Goal: Task Accomplishment & Management: Use online tool/utility

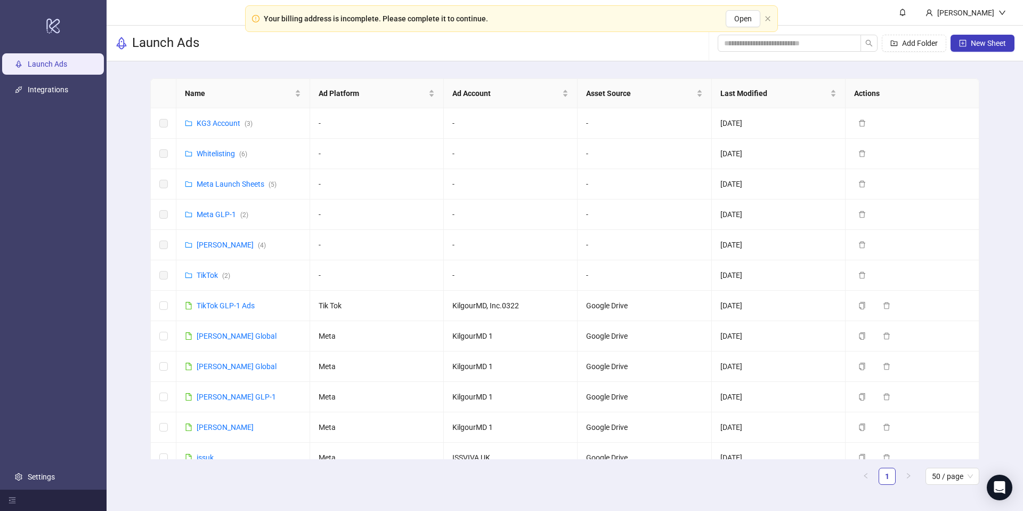
click at [591, 29] on div "Your billing address is incomplete. Please complete it to continue. Open" at bounding box center [511, 18] width 533 height 27
click at [770, 23] on div "Your billing address is incomplete. Please complete it to continue. Open" at bounding box center [511, 18] width 533 height 27
click at [232, 128] on div "KG3 Account ( 3 )" at bounding box center [225, 123] width 56 height 12
click at [210, 122] on link "KG3 Account ( 3 )" at bounding box center [225, 123] width 56 height 9
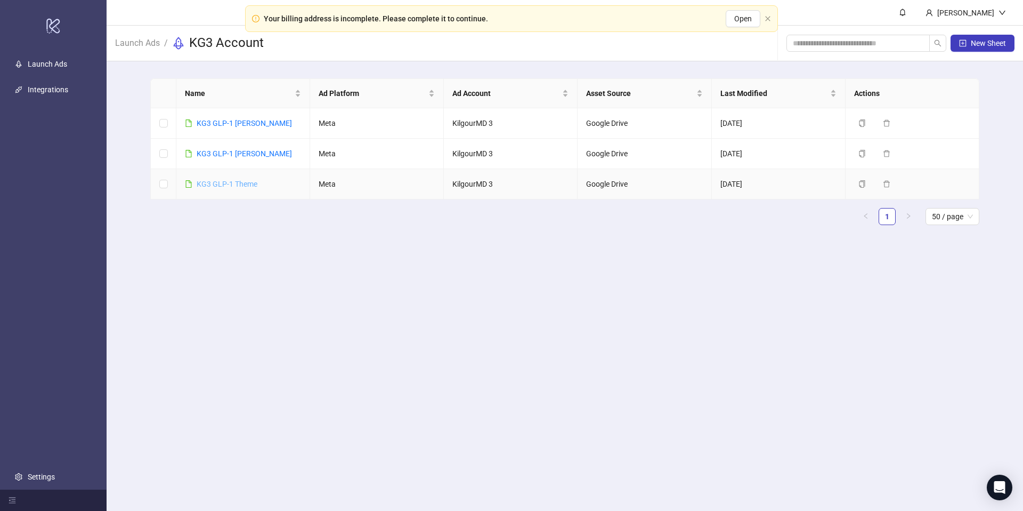
click at [232, 183] on link "KG3 GLP-1 Theme" at bounding box center [227, 184] width 61 height 9
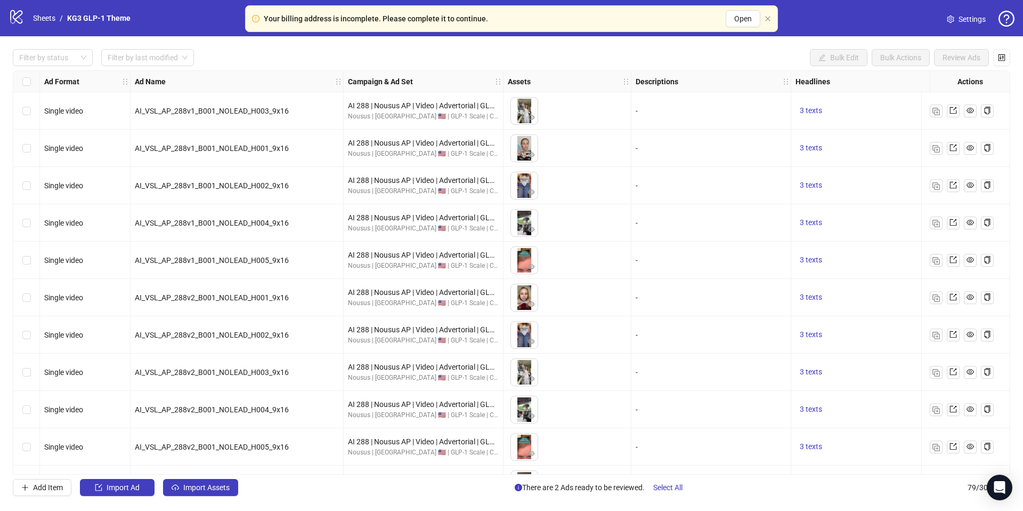
scroll to position [524, 0]
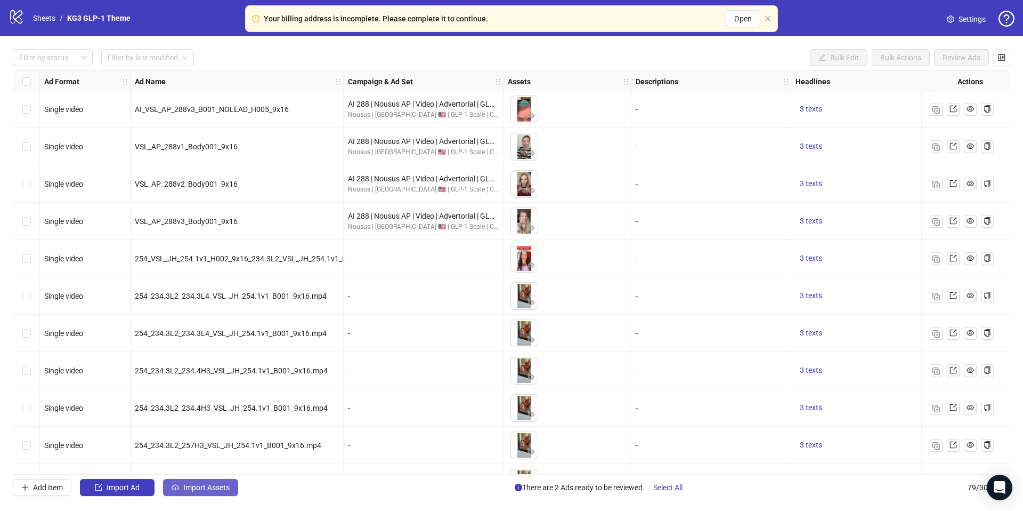
click at [221, 481] on button "Import Assets" at bounding box center [200, 487] width 75 height 17
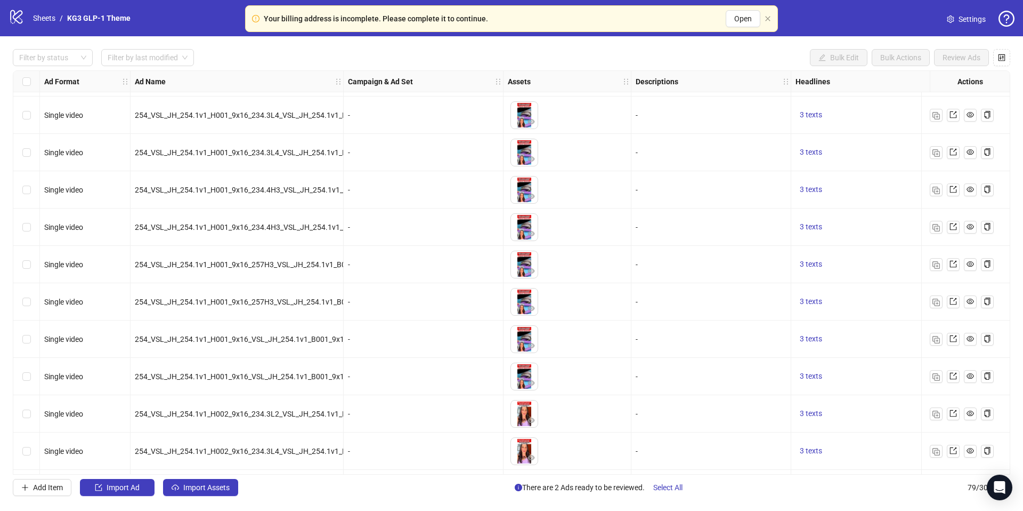
scroll to position [2570, 0]
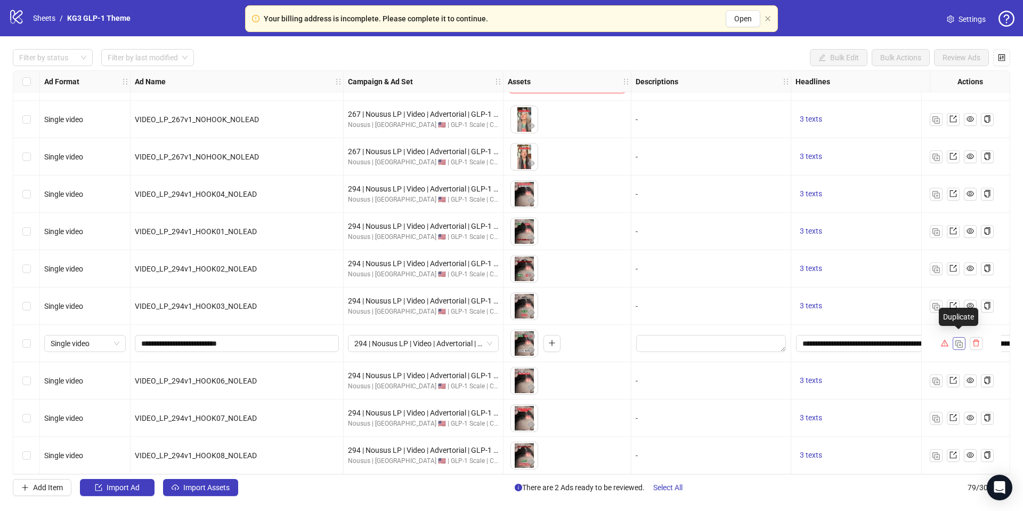
click at [957, 340] on img "button" at bounding box center [959, 343] width 7 height 7
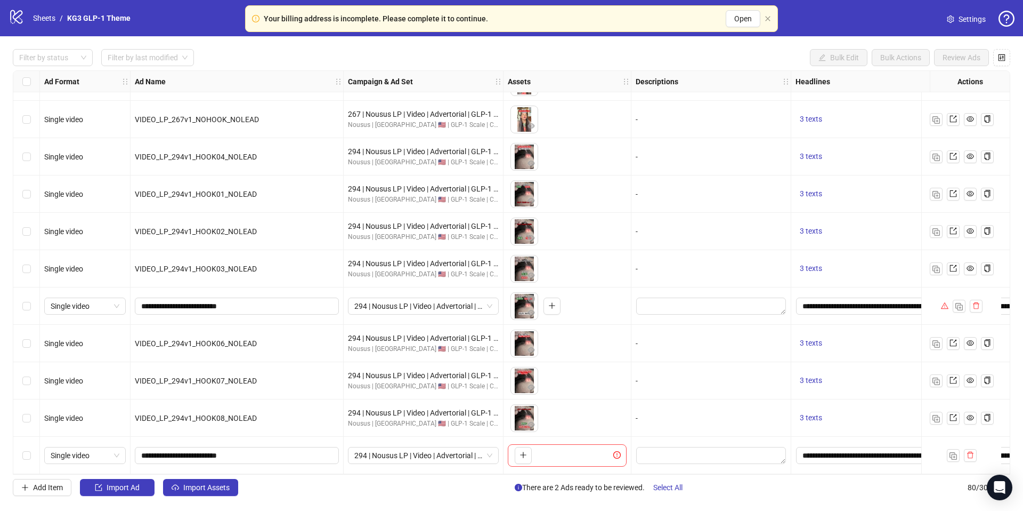
scroll to position [2607, 0]
click at [224, 481] on button "Import Assets" at bounding box center [200, 487] width 75 height 17
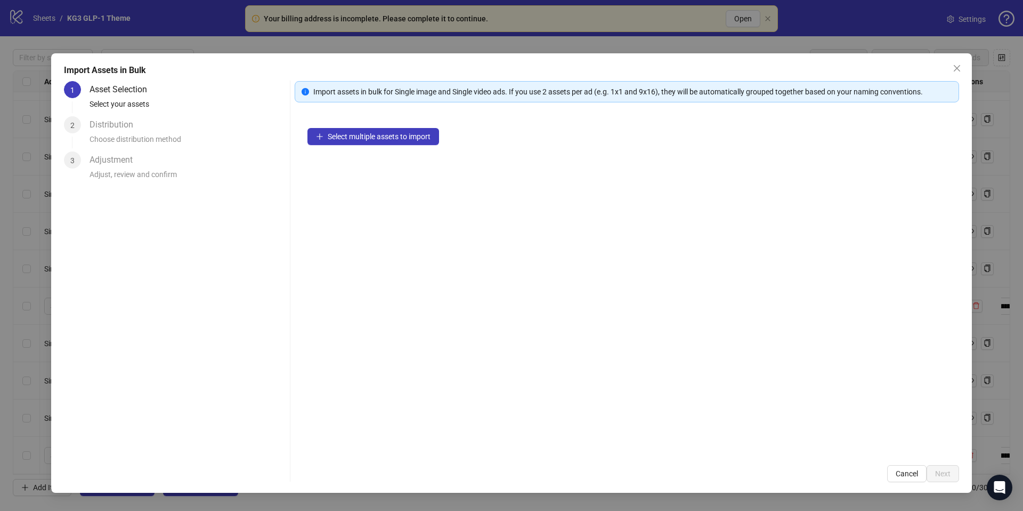
click at [374, 149] on div "Select multiple assets to import" at bounding box center [627, 283] width 665 height 337
click at [382, 140] on span "Select multiple assets to import" at bounding box center [379, 136] width 103 height 9
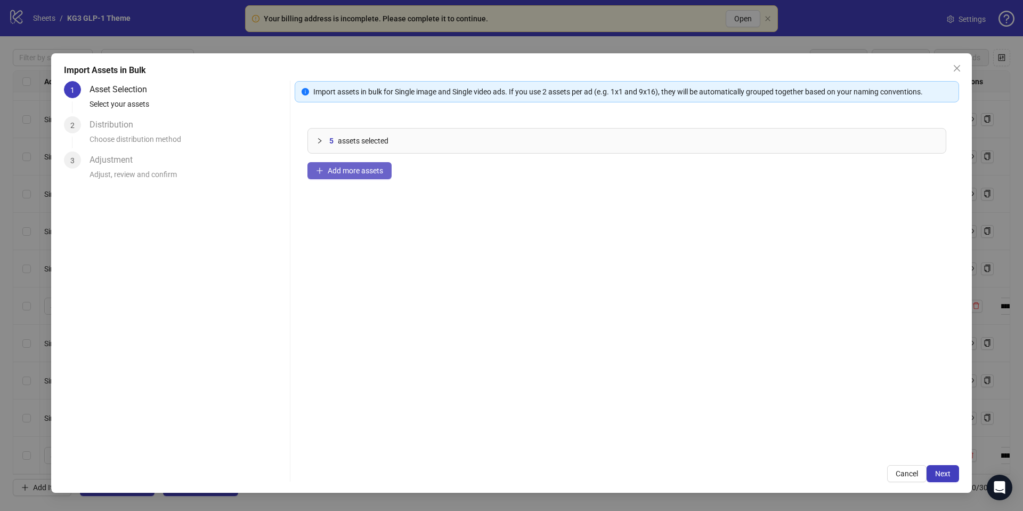
click at [361, 170] on span "Add more assets" at bounding box center [355, 170] width 55 height 9
click at [944, 476] on span "Next" at bounding box center [942, 473] width 15 height 9
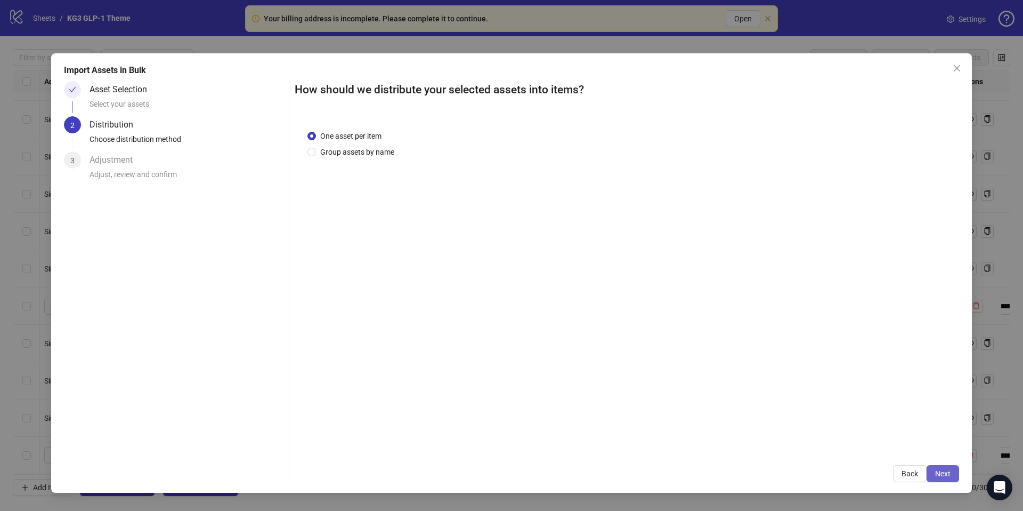
click at [941, 466] on button "Next" at bounding box center [943, 473] width 33 height 17
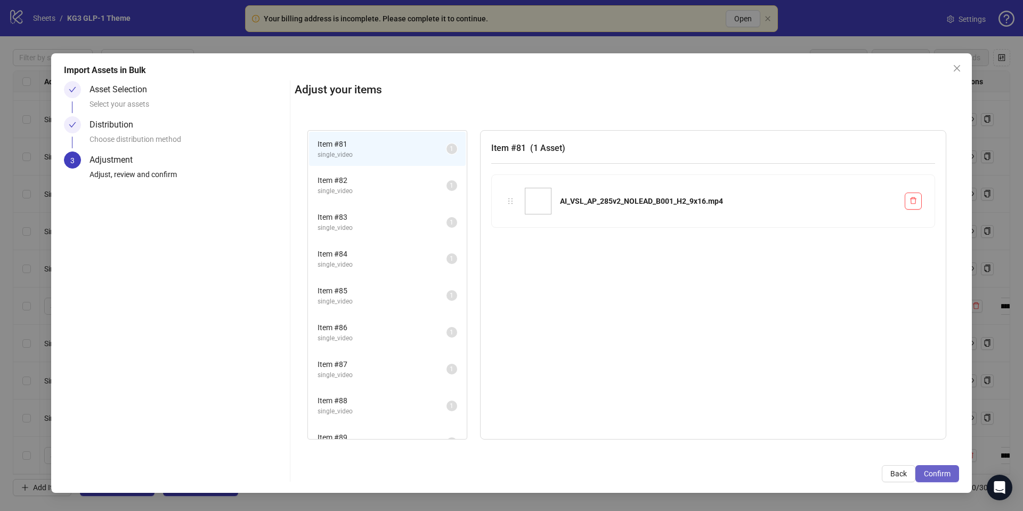
click at [945, 476] on span "Confirm" at bounding box center [937, 473] width 27 height 9
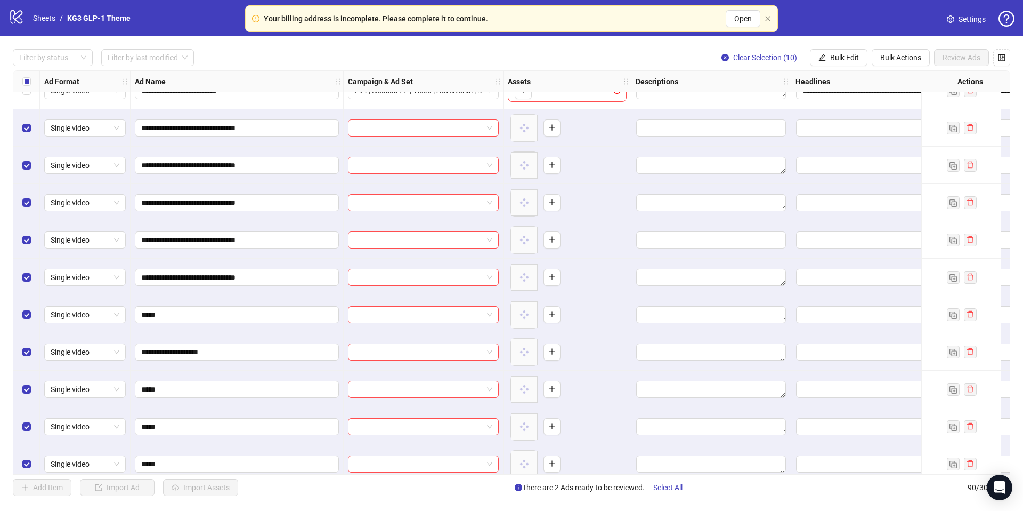
scroll to position [2966, 0]
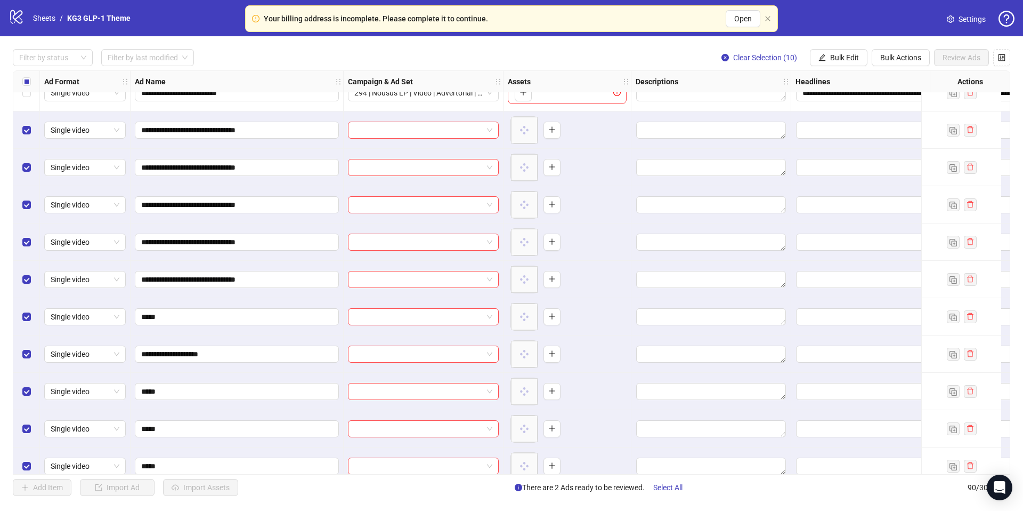
click at [31, 320] on div "Select row 86" at bounding box center [26, 316] width 27 height 37
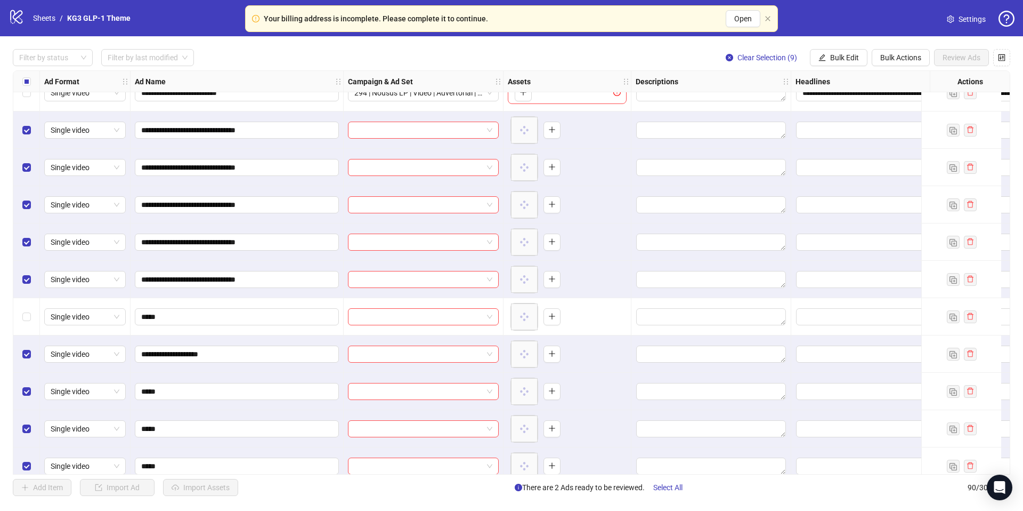
scroll to position [2981, 0]
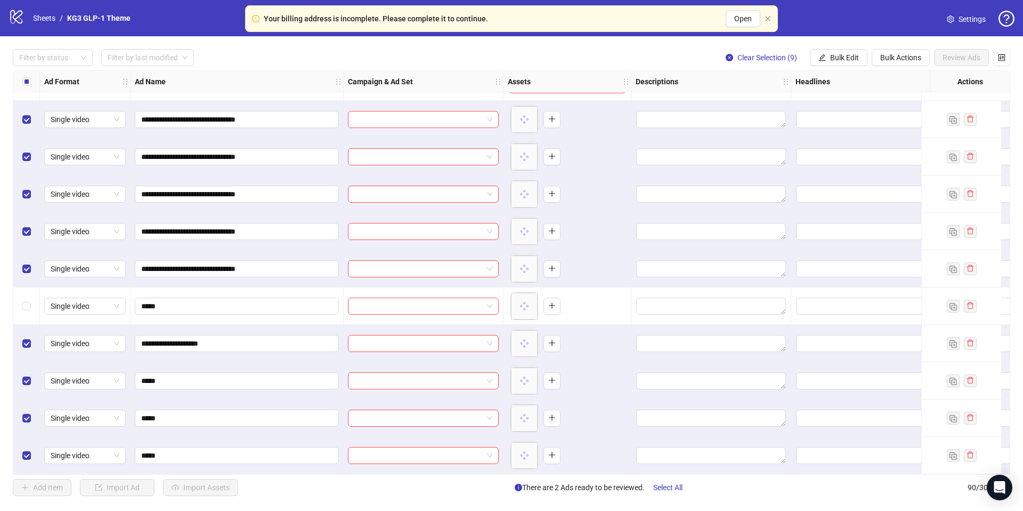
click at [31, 341] on div "Select row 87" at bounding box center [26, 343] width 27 height 37
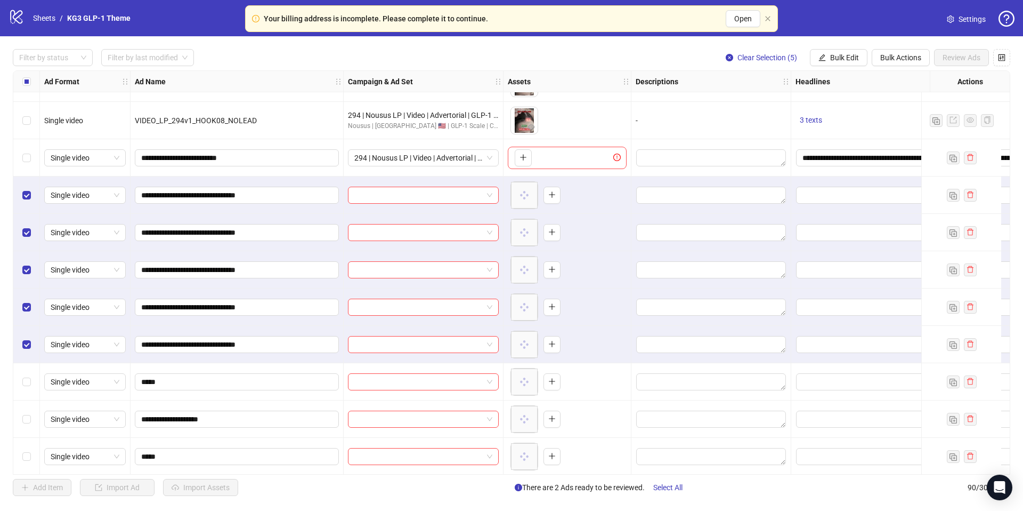
scroll to position [2885, 0]
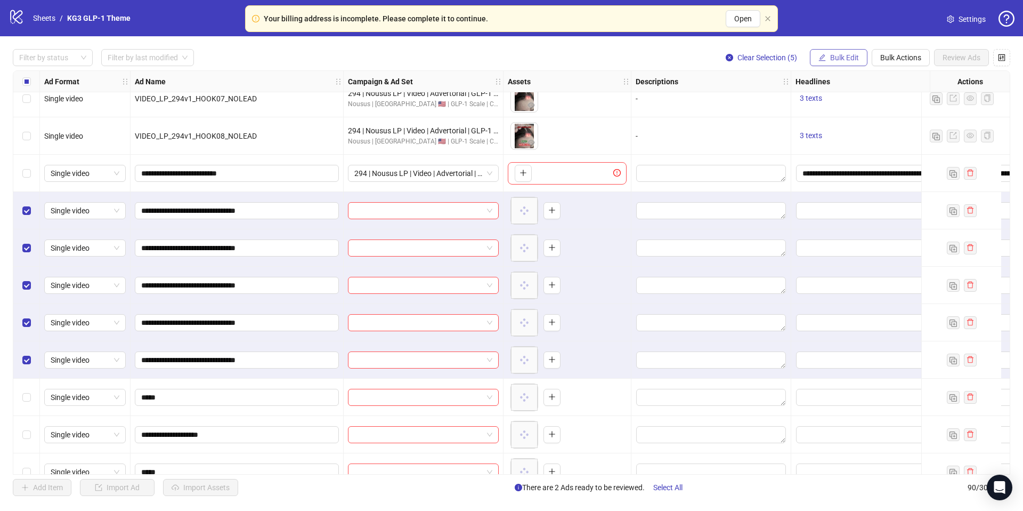
click at [834, 60] on span "Bulk Edit" at bounding box center [844, 57] width 29 height 9
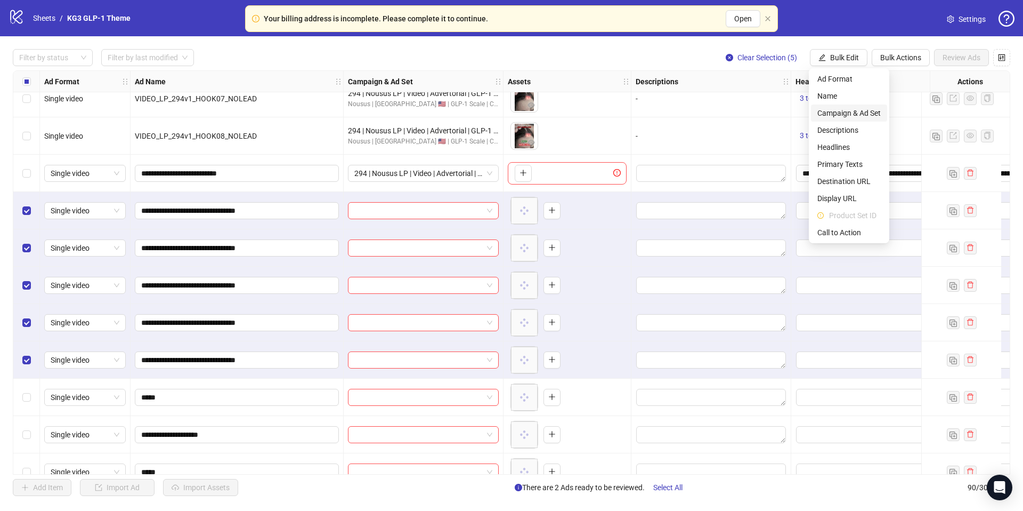
click at [829, 118] on span "Campaign & Ad Set" at bounding box center [849, 113] width 63 height 12
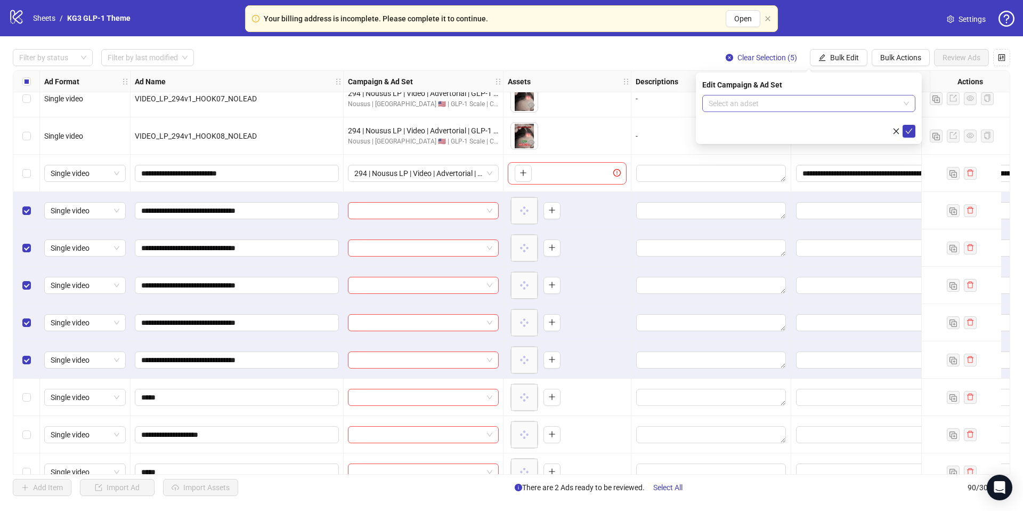
click at [813, 98] on input "search" at bounding box center [804, 103] width 191 height 16
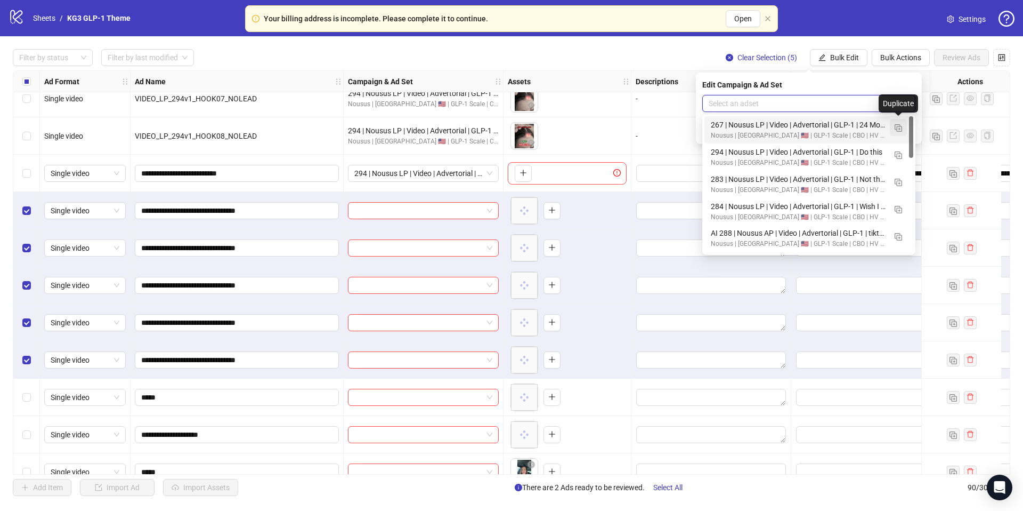
click at [896, 128] on img "button" at bounding box center [898, 127] width 7 height 7
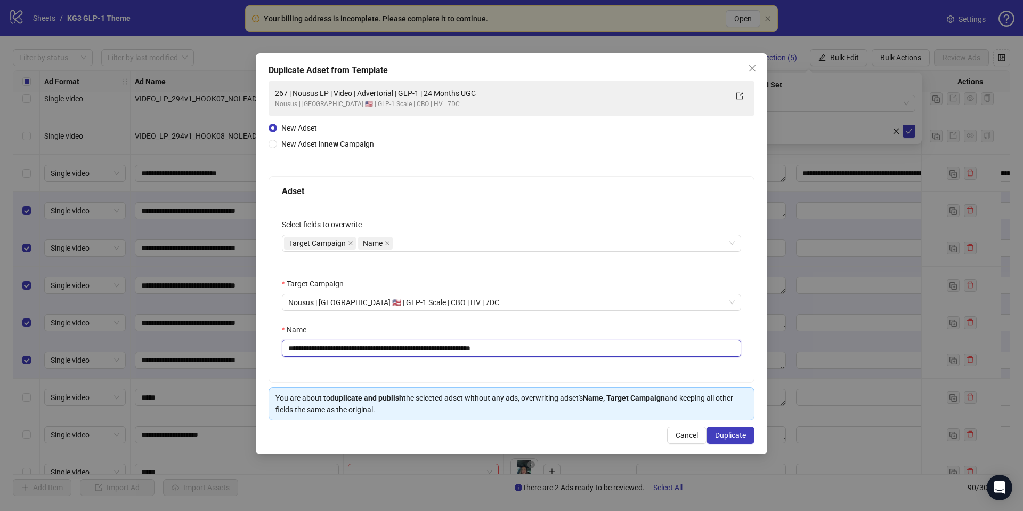
click at [470, 348] on input "**********" at bounding box center [511, 348] width 459 height 17
paste input "text"
type input "**********"
click at [738, 435] on span "Duplicate" at bounding box center [730, 435] width 31 height 9
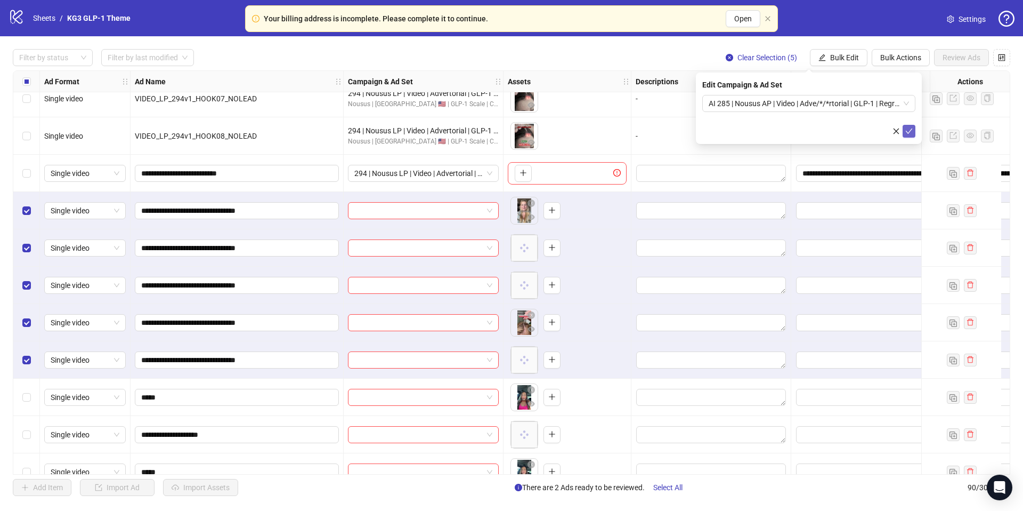
click at [910, 133] on icon "check" at bounding box center [909, 130] width 7 height 7
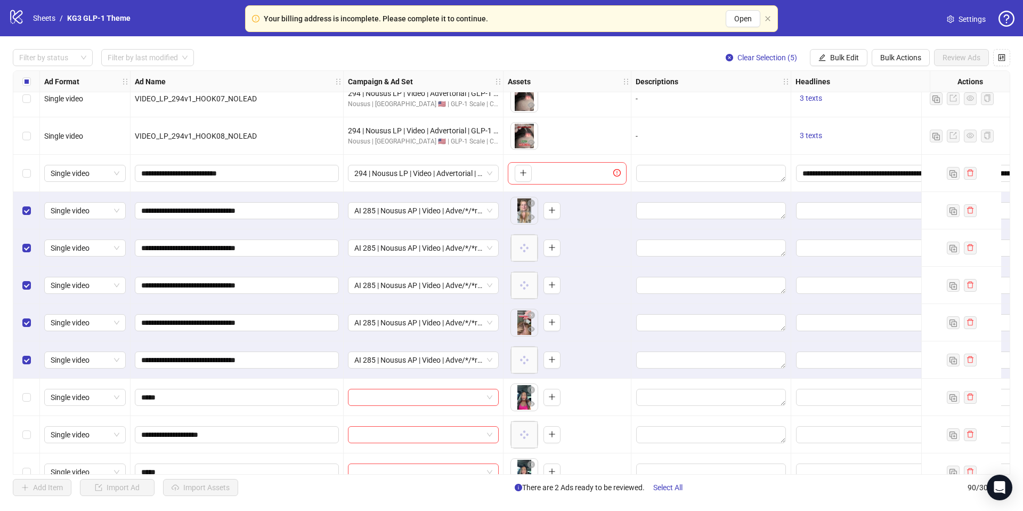
scroll to position [2981, 0]
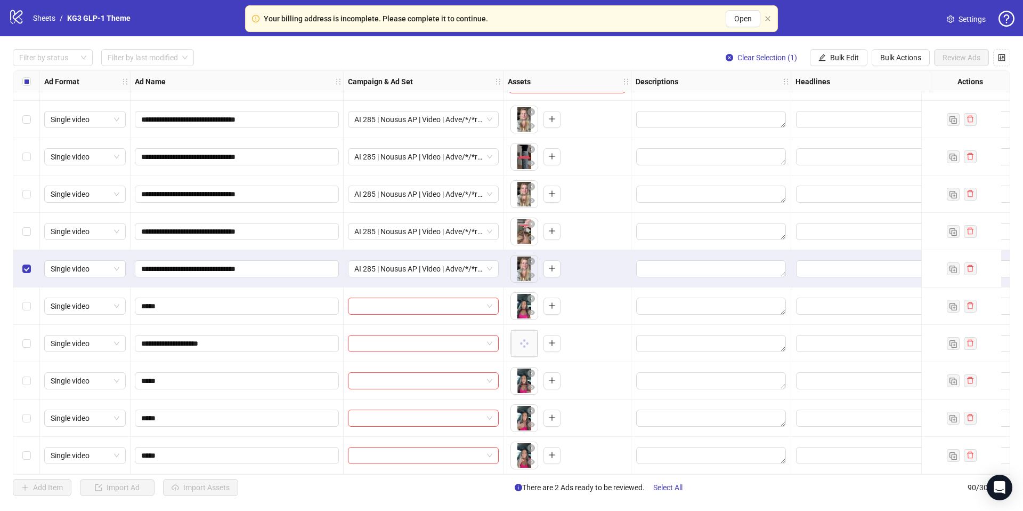
drag, startPoint x: 26, startPoint y: 269, endPoint x: 36, endPoint y: 294, distance: 26.5
click at [26, 269] on label "Select row 85" at bounding box center [26, 269] width 9 height 12
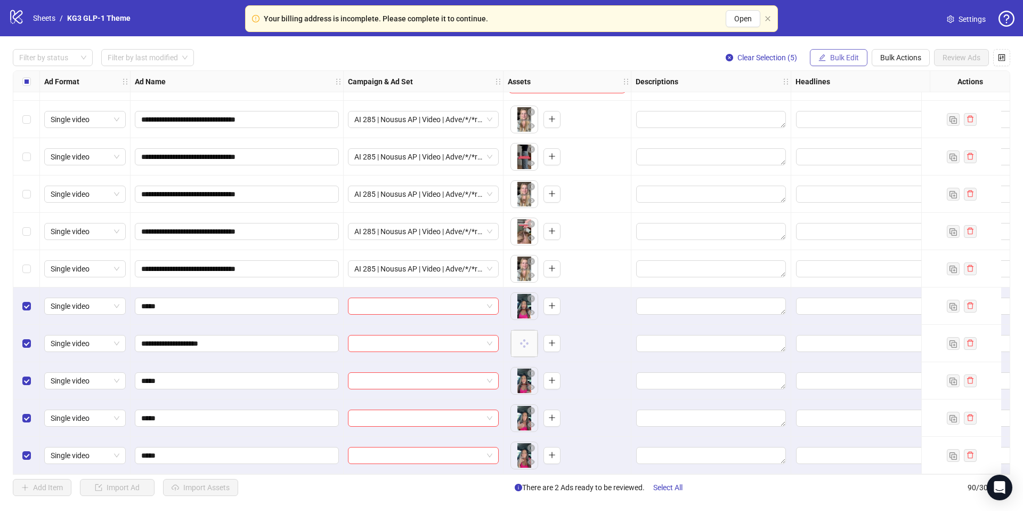
click at [844, 56] on span "Bulk Edit" at bounding box center [844, 57] width 29 height 9
click at [835, 111] on span "Campaign & Ad Set" at bounding box center [849, 113] width 63 height 12
click at [760, 101] on input "search" at bounding box center [804, 103] width 191 height 16
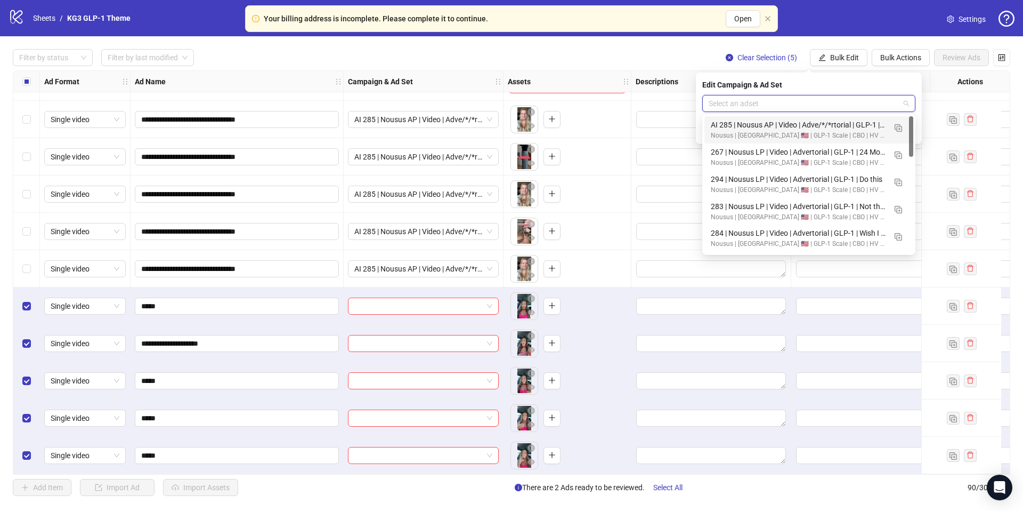
paste input "**********"
type input "**********"
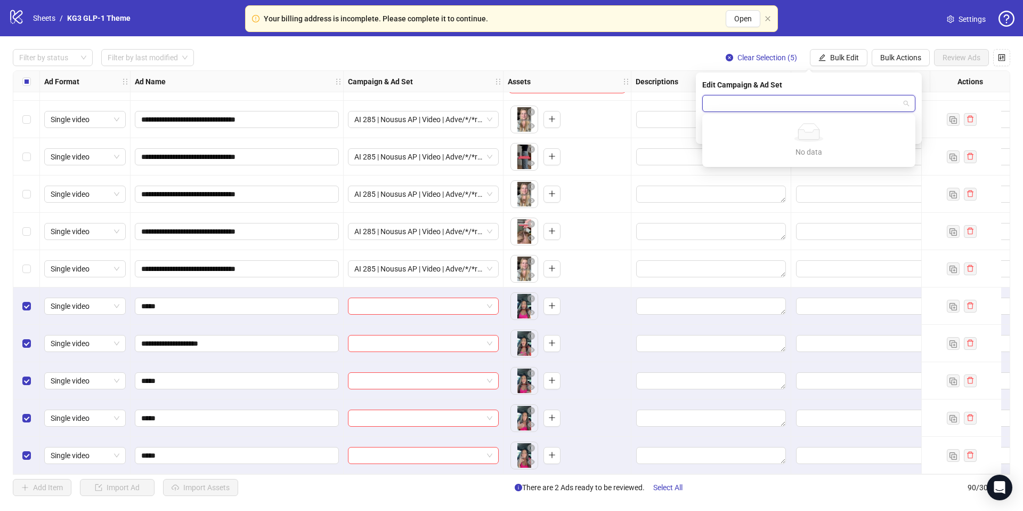
scroll to position [0, 0]
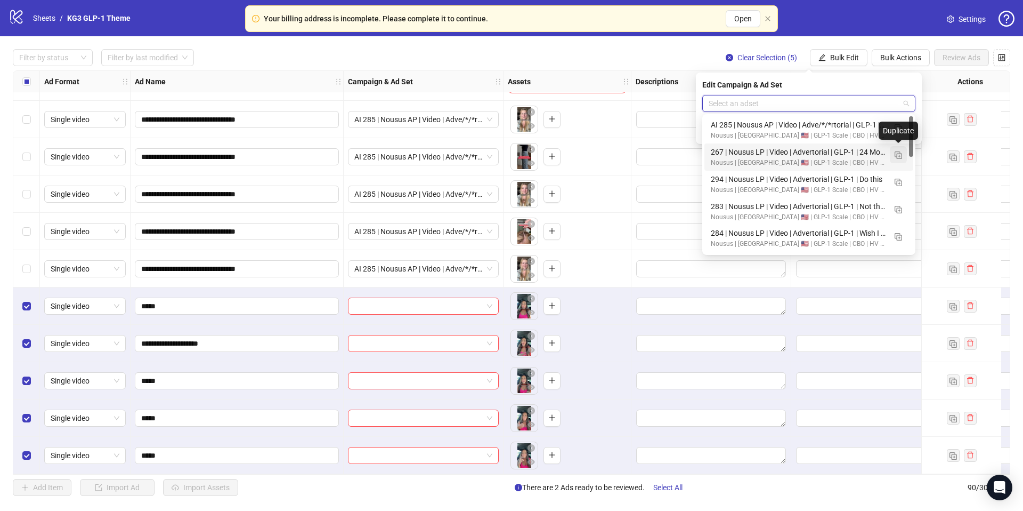
click at [899, 156] on img "button" at bounding box center [898, 154] width 7 height 7
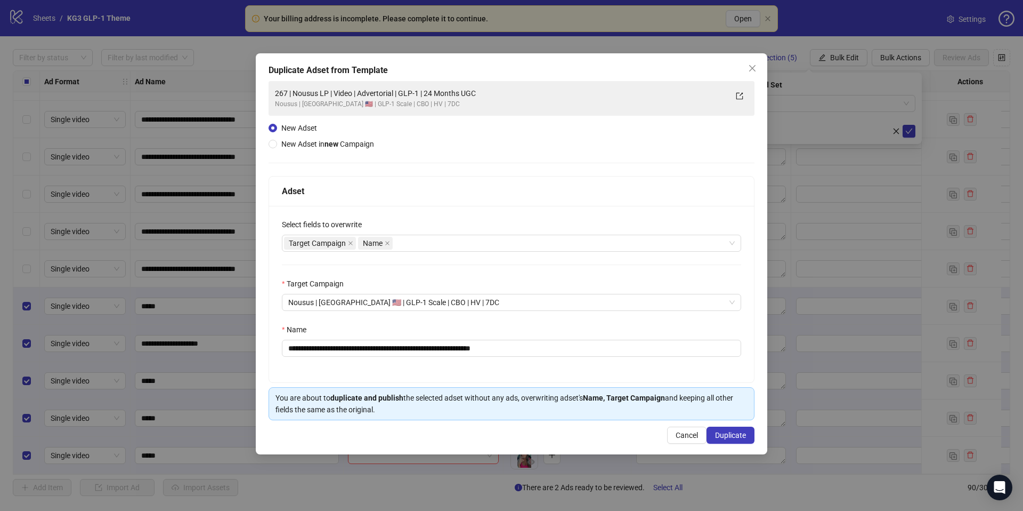
click at [480, 335] on div "Name" at bounding box center [511, 332] width 459 height 16
click at [481, 348] on input "**********" at bounding box center [511, 348] width 459 height 17
paste input "text"
type input "**********"
click at [726, 437] on span "Duplicate" at bounding box center [730, 435] width 31 height 9
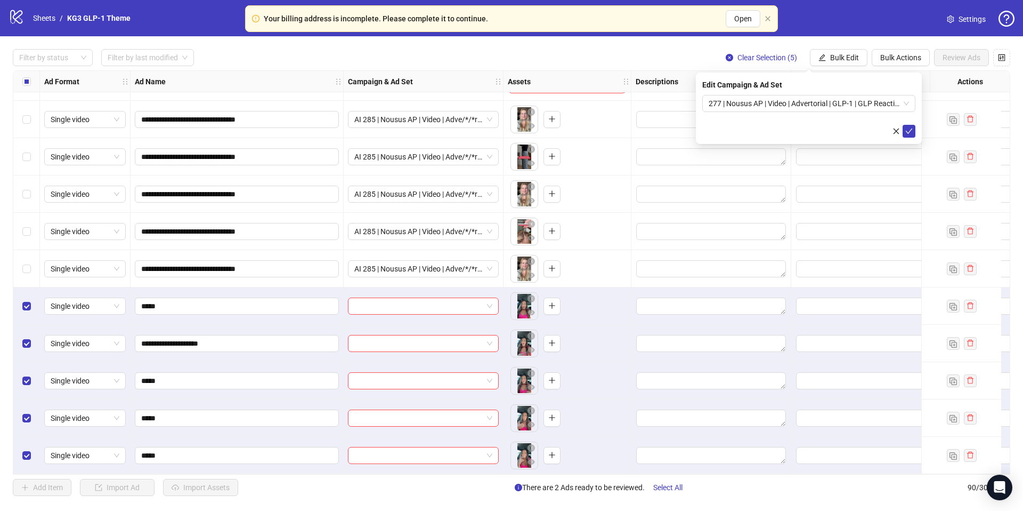
click at [911, 132] on icon "check" at bounding box center [909, 130] width 7 height 7
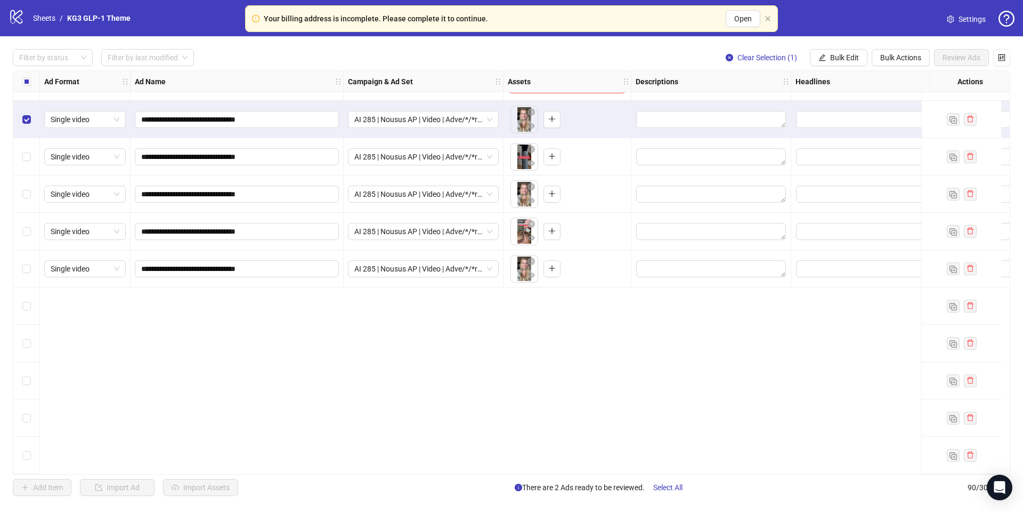
scroll to position [2750, 0]
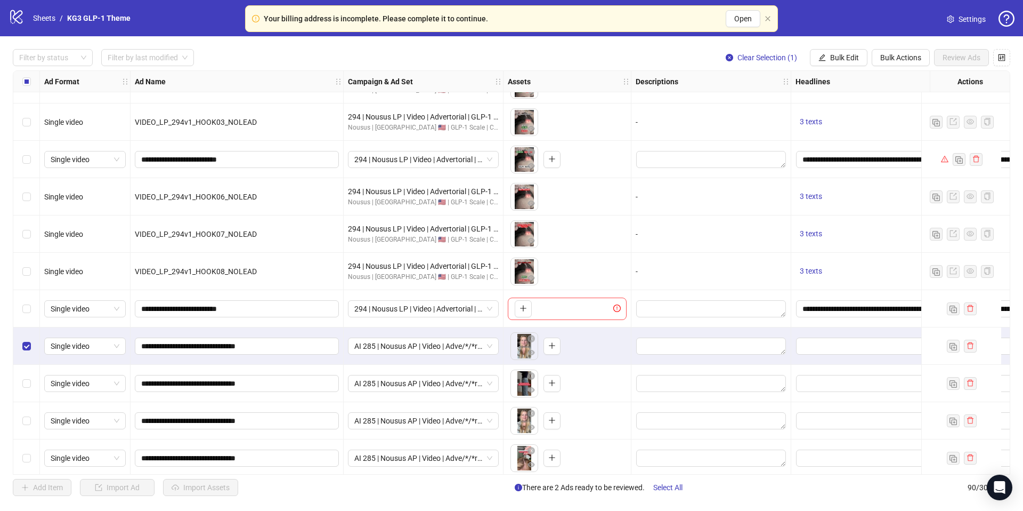
click at [27, 338] on div "Select row 81" at bounding box center [26, 345] width 27 height 37
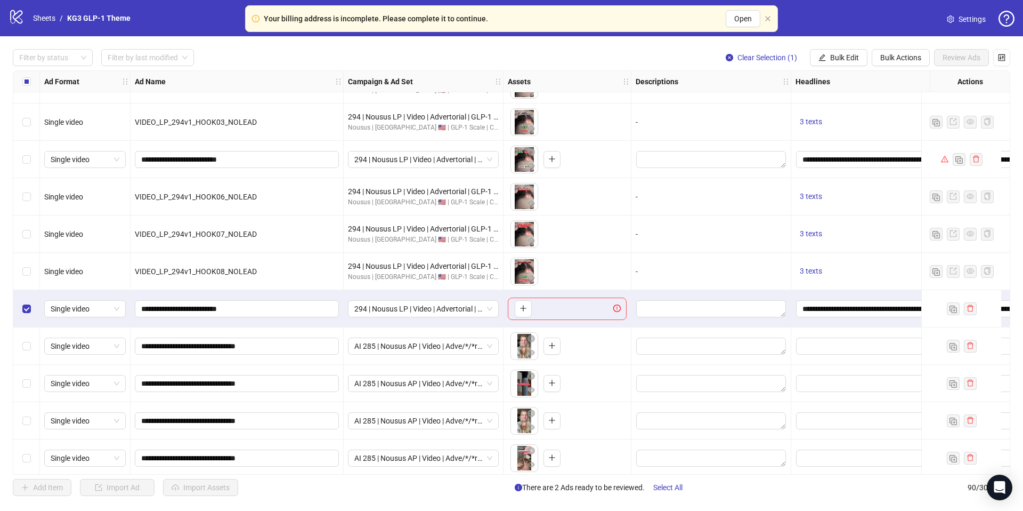
scroll to position [2981, 0]
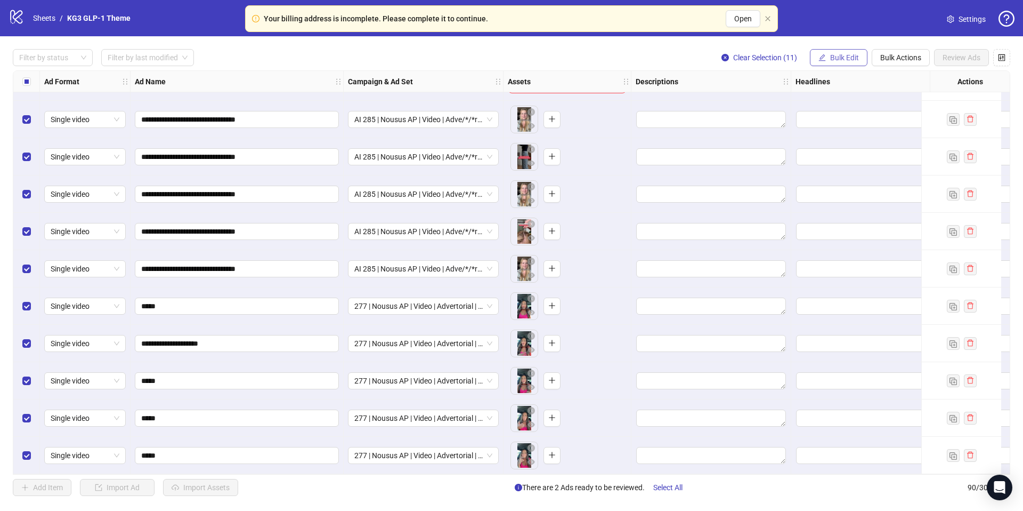
click at [864, 62] on button "Bulk Edit" at bounding box center [839, 57] width 58 height 17
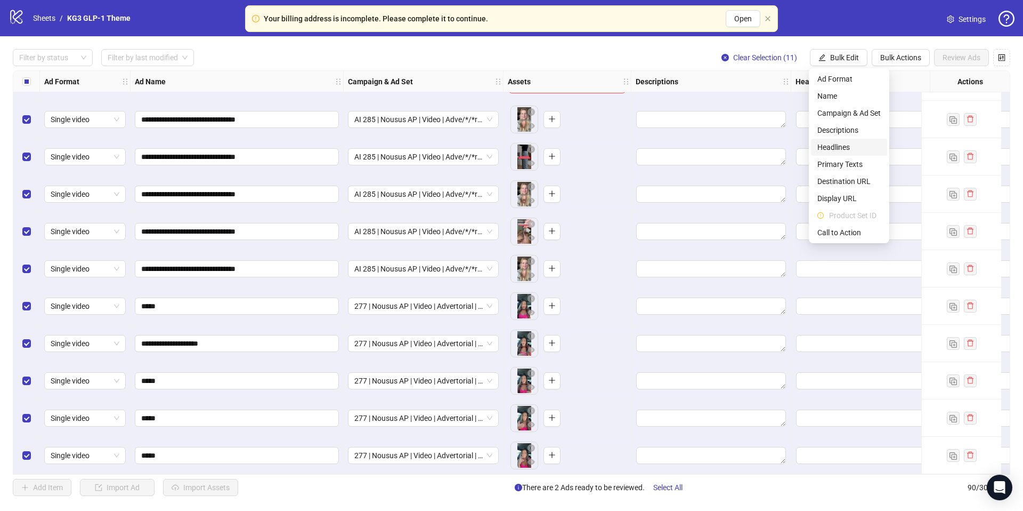
click at [840, 150] on span "Headlines" at bounding box center [849, 147] width 63 height 12
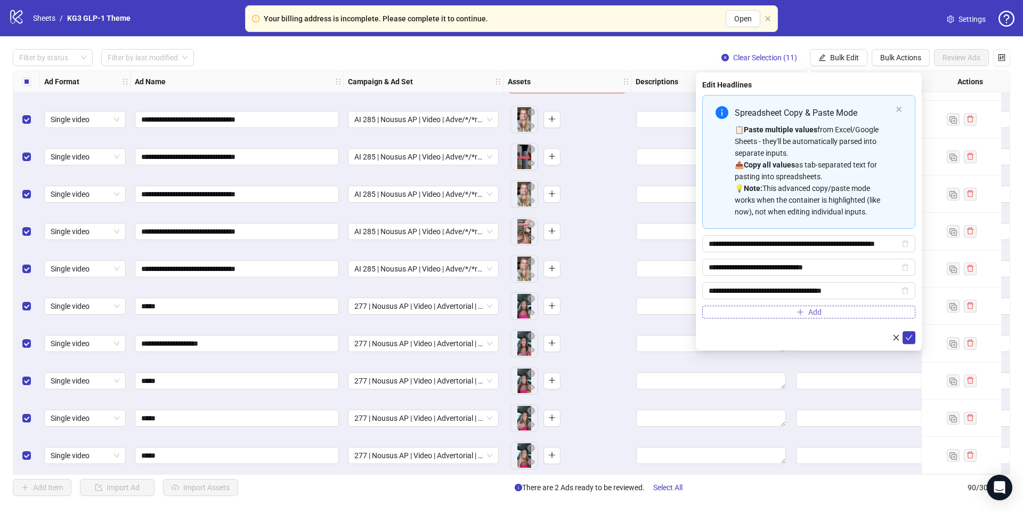
drag, startPoint x: 912, startPoint y: 334, endPoint x: 913, endPoint y: 314, distance: 20.3
click at [911, 335] on icon "check" at bounding box center [909, 337] width 7 height 7
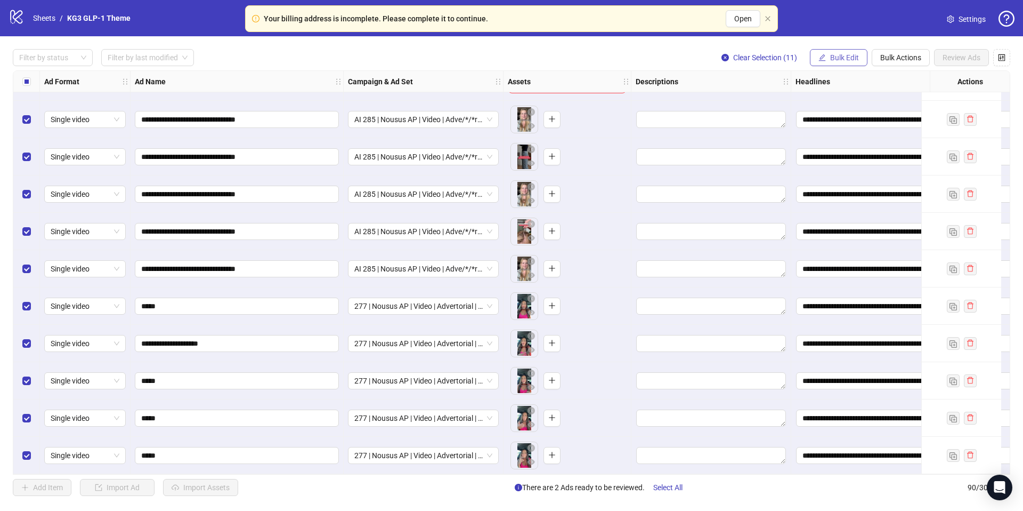
click at [845, 52] on button "Bulk Edit" at bounding box center [839, 57] width 58 height 17
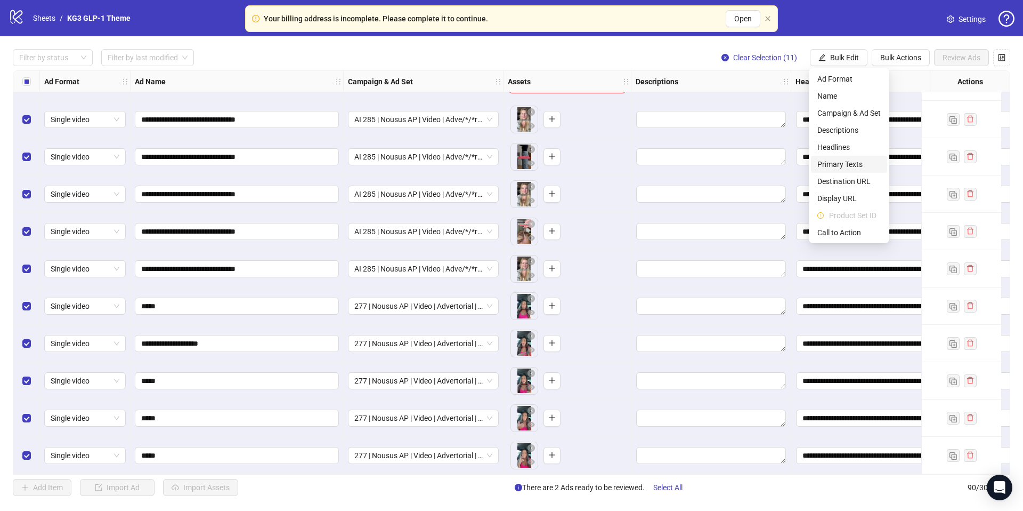
click at [845, 165] on span "Primary Texts" at bounding box center [849, 164] width 63 height 12
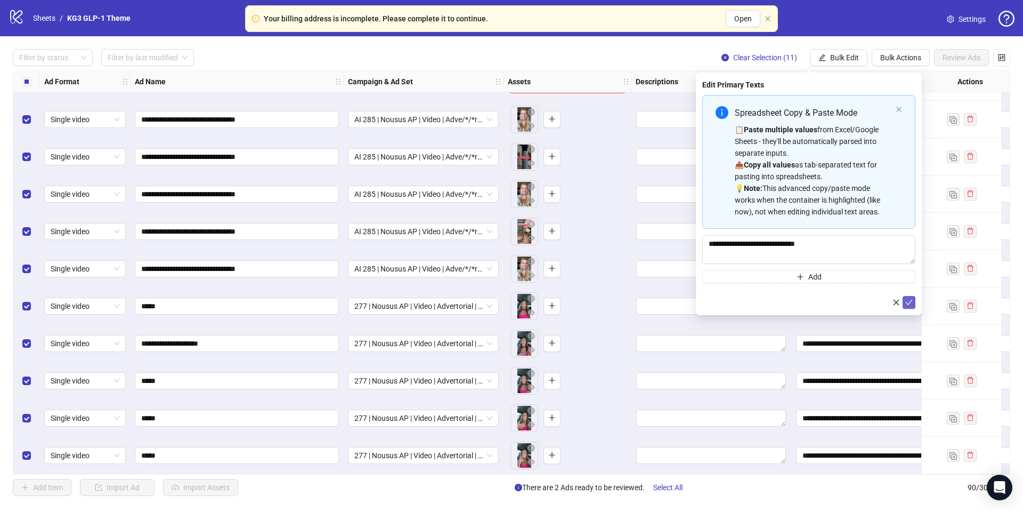
click at [910, 304] on icon "check" at bounding box center [909, 301] width 7 height 7
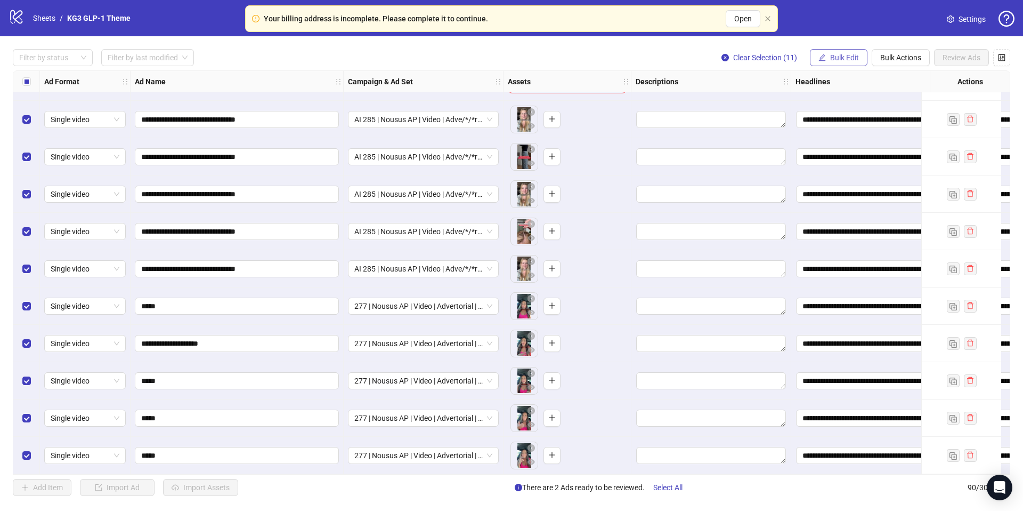
click at [835, 56] on span "Bulk Edit" at bounding box center [844, 57] width 29 height 9
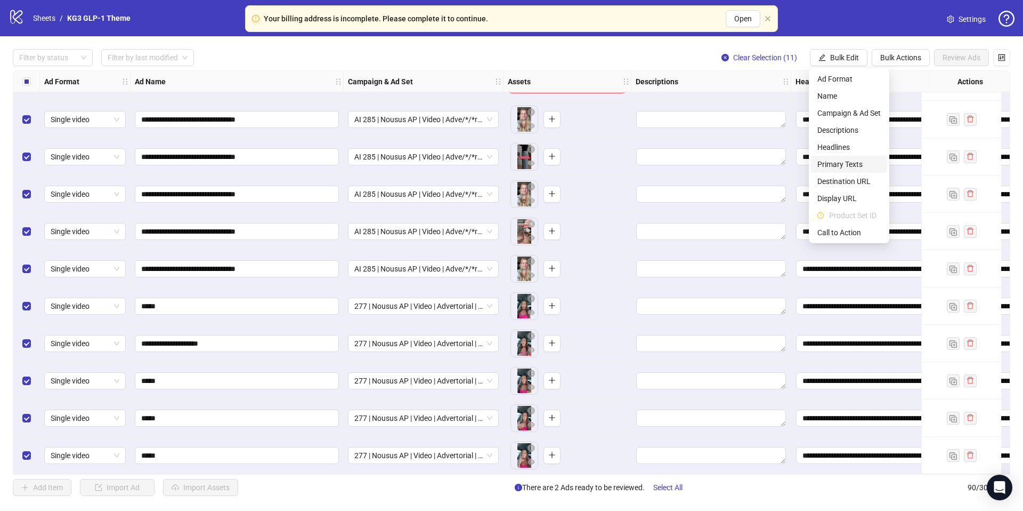
click at [860, 181] on span "Destination URL" at bounding box center [849, 181] width 63 height 12
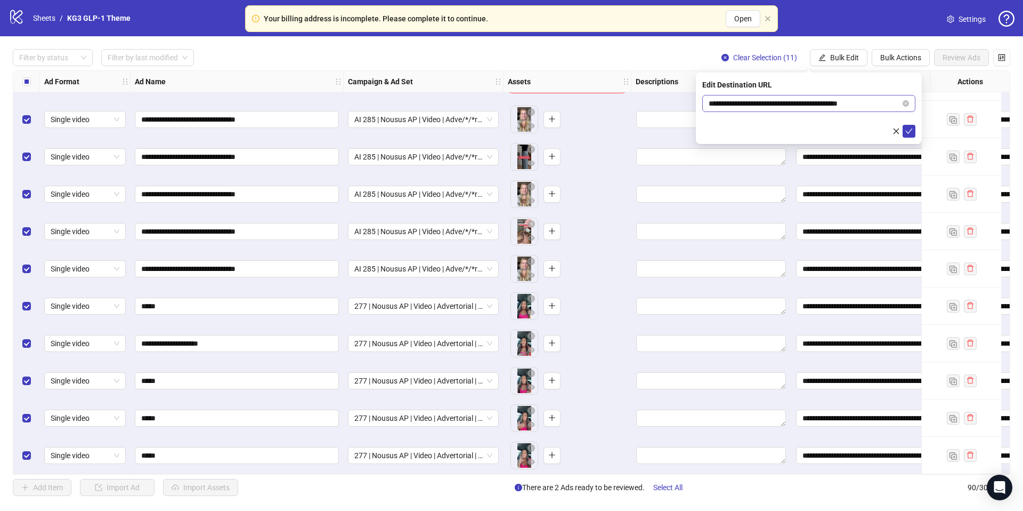
drag, startPoint x: 908, startPoint y: 134, endPoint x: 898, endPoint y: 94, distance: 40.9
click at [908, 134] on icon "check" at bounding box center [909, 130] width 7 height 7
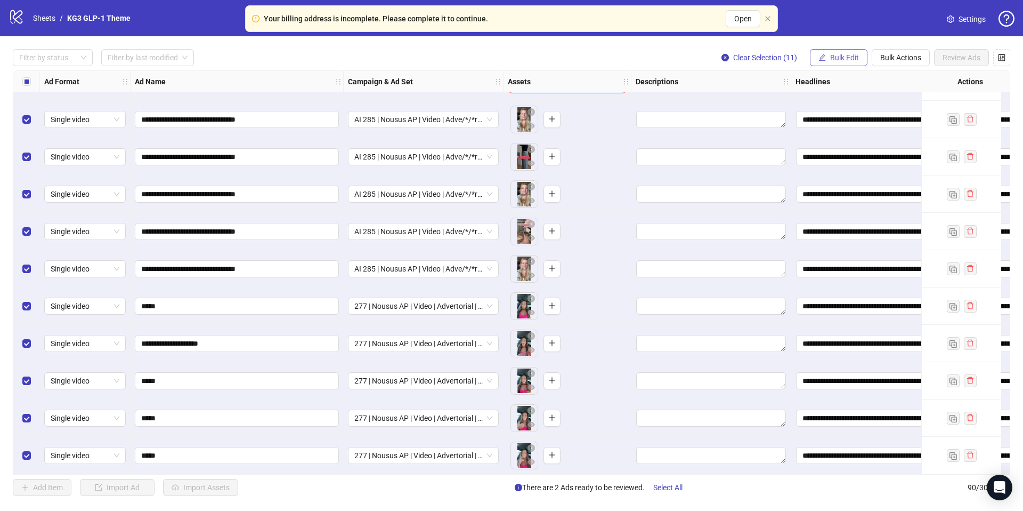
drag, startPoint x: 836, startPoint y: 54, endPoint x: 867, endPoint y: 111, distance: 65.1
click at [836, 54] on span "Bulk Edit" at bounding box center [844, 57] width 29 height 9
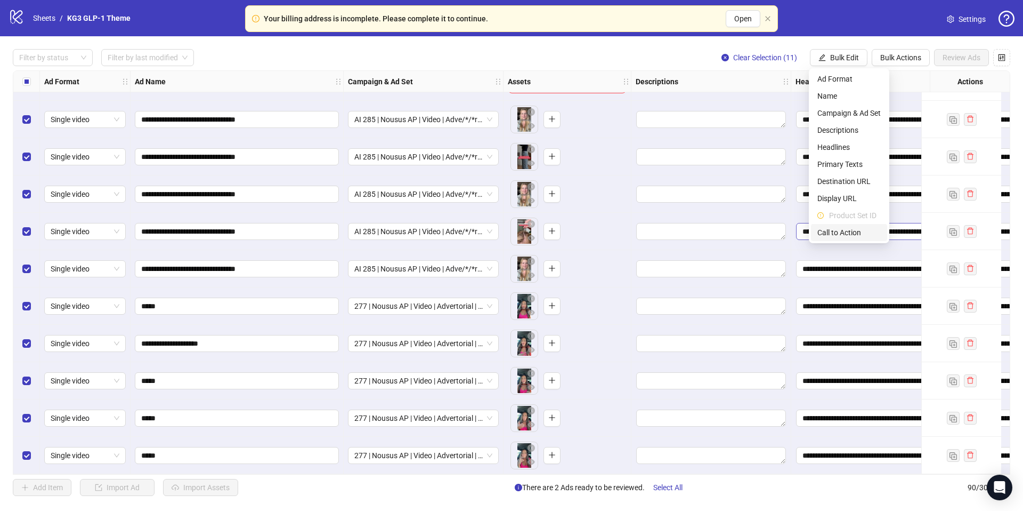
click at [854, 228] on span "Call to Action" at bounding box center [849, 233] width 63 height 12
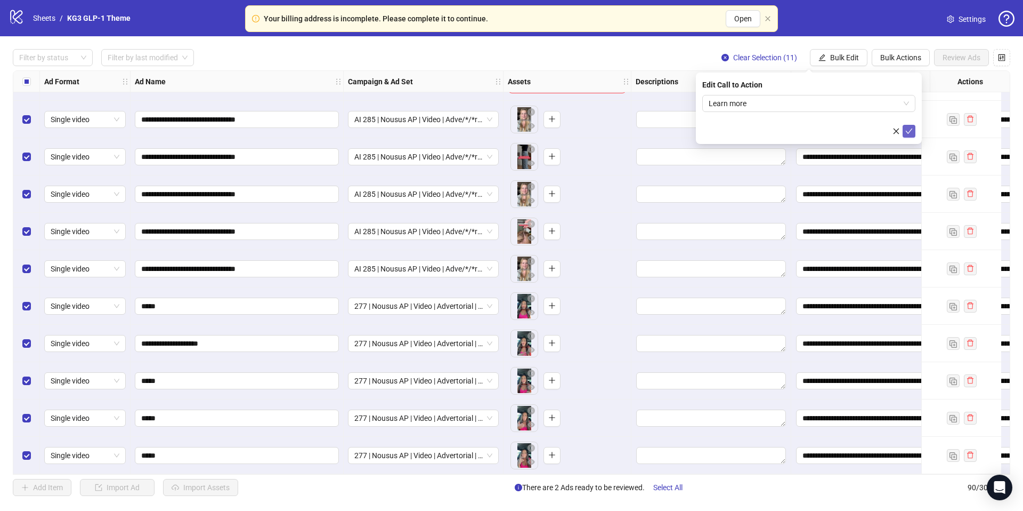
click at [910, 131] on icon "check" at bounding box center [909, 130] width 7 height 5
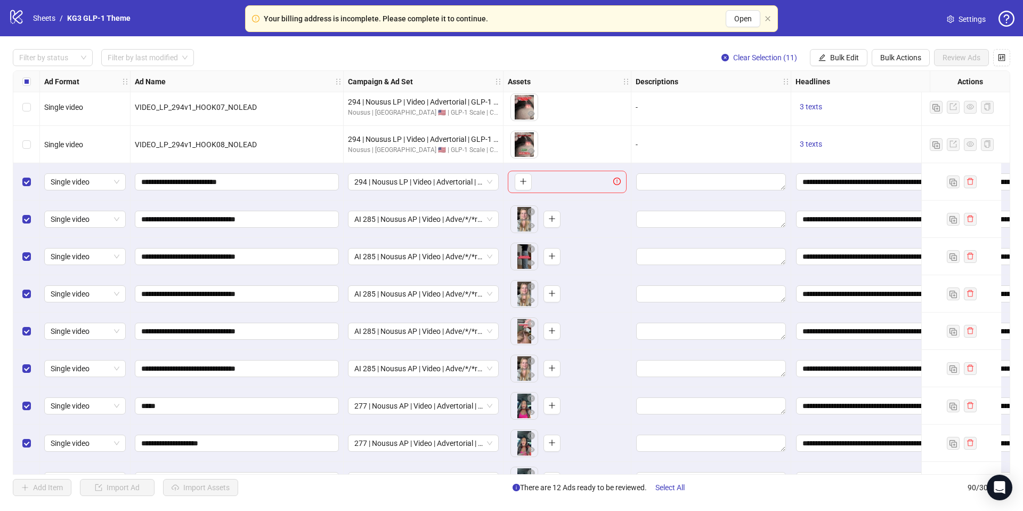
scroll to position [2857, 0]
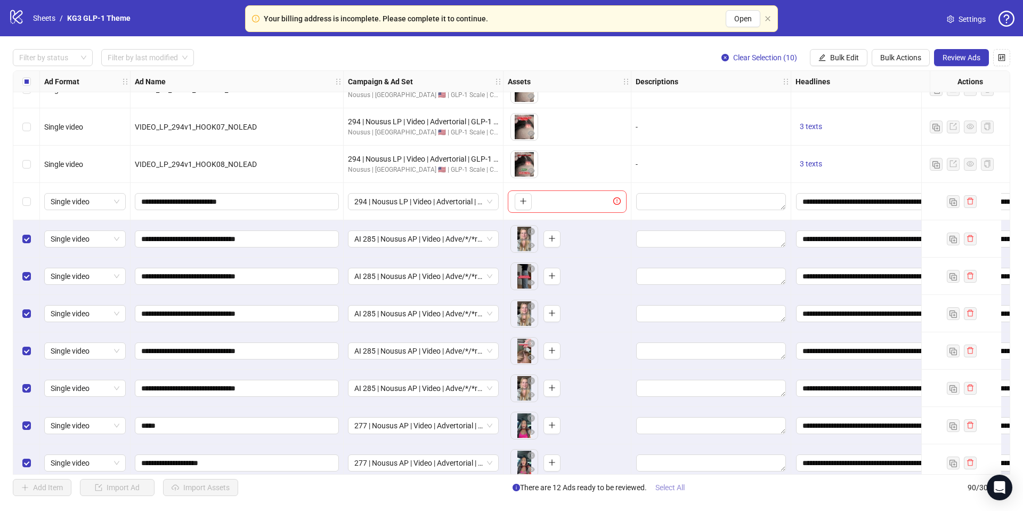
click at [660, 490] on span "Select All" at bounding box center [670, 487] width 29 height 9
click at [682, 490] on span "Select All" at bounding box center [670, 487] width 29 height 9
click at [672, 488] on span "Select All" at bounding box center [670, 487] width 29 height 9
click at [955, 58] on span "Review Ads" at bounding box center [962, 57] width 38 height 9
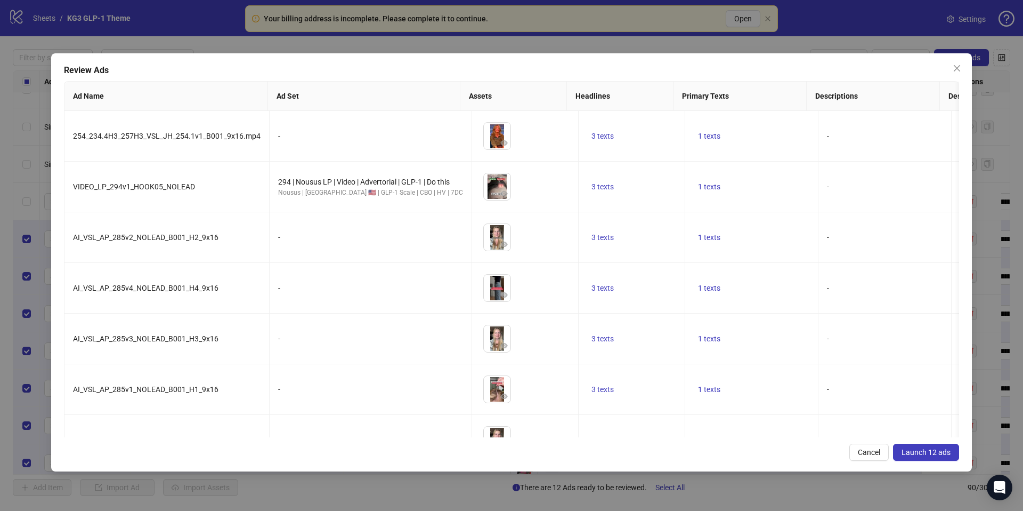
drag, startPoint x: 905, startPoint y: 453, endPoint x: 887, endPoint y: 451, distance: 18.2
click at [905, 454] on span "Launch 12 ads" at bounding box center [926, 452] width 49 height 9
